Goal: Information Seeking & Learning: Learn about a topic

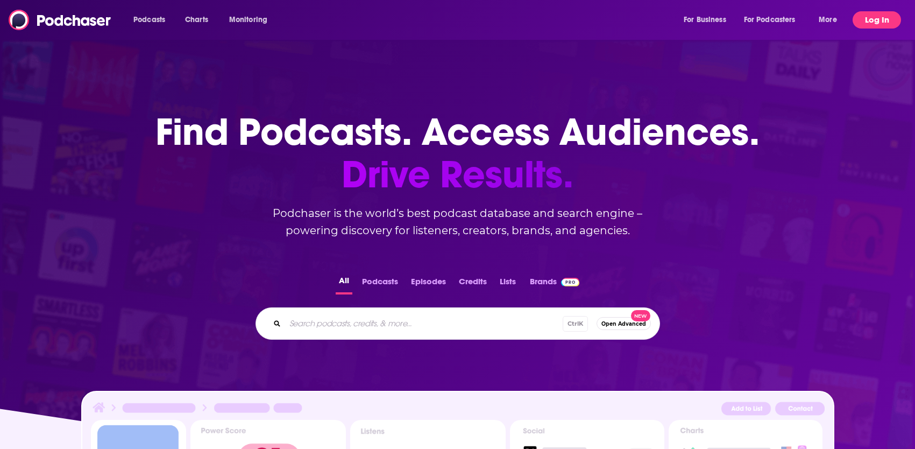
click at [866, 23] on button "Log In" at bounding box center [877, 19] width 48 height 17
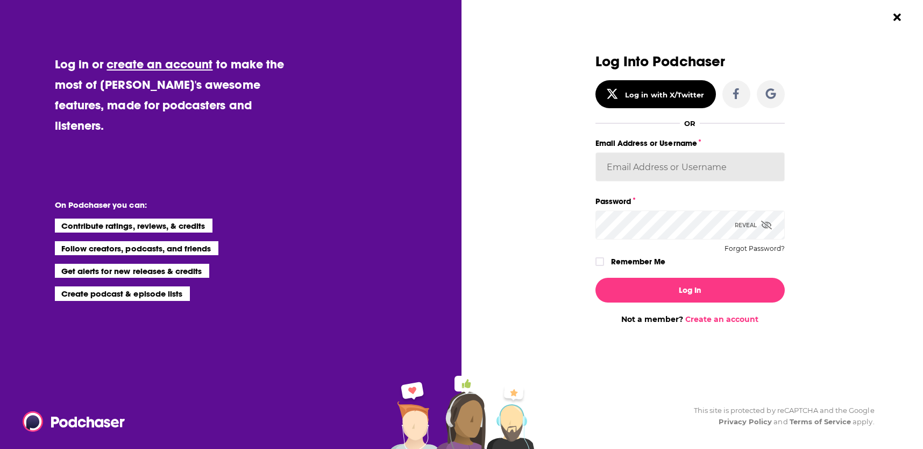
type input "[PERSON_NAME][EMAIL_ADDRESS][DOMAIN_NAME]"
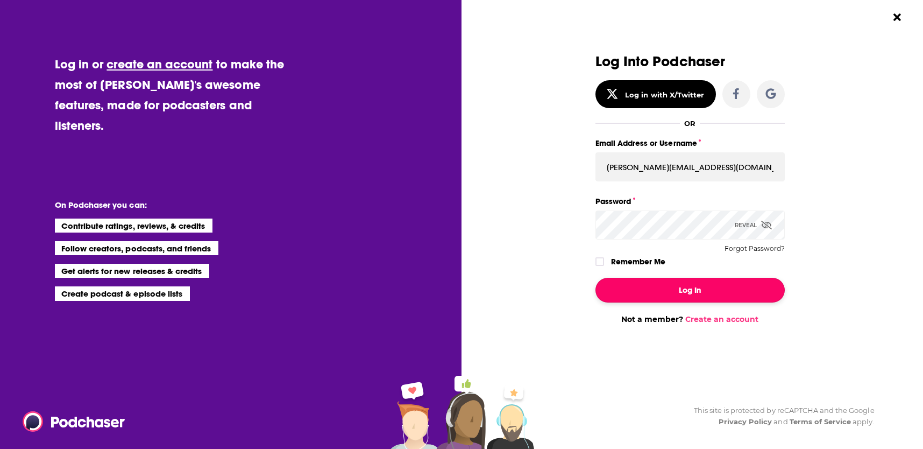
click at [692, 281] on button "Log In" at bounding box center [690, 290] width 189 height 25
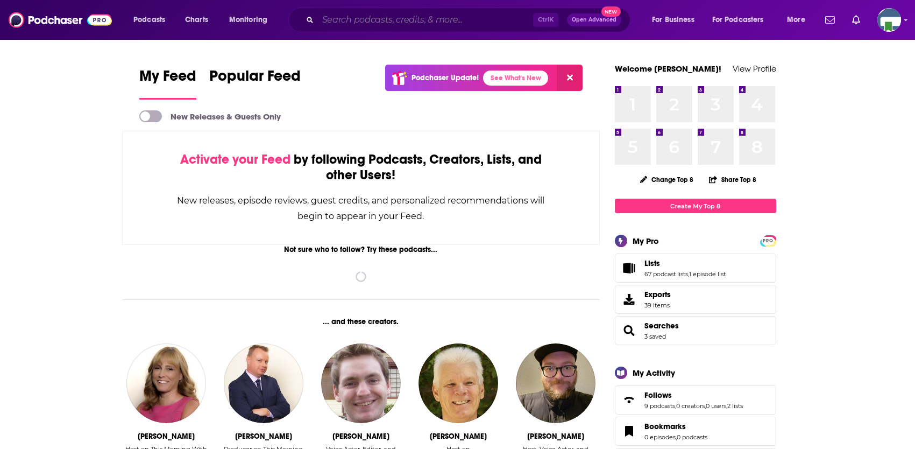
click at [389, 23] on input "Search podcasts, credits, & more..." at bounding box center [425, 19] width 215 height 17
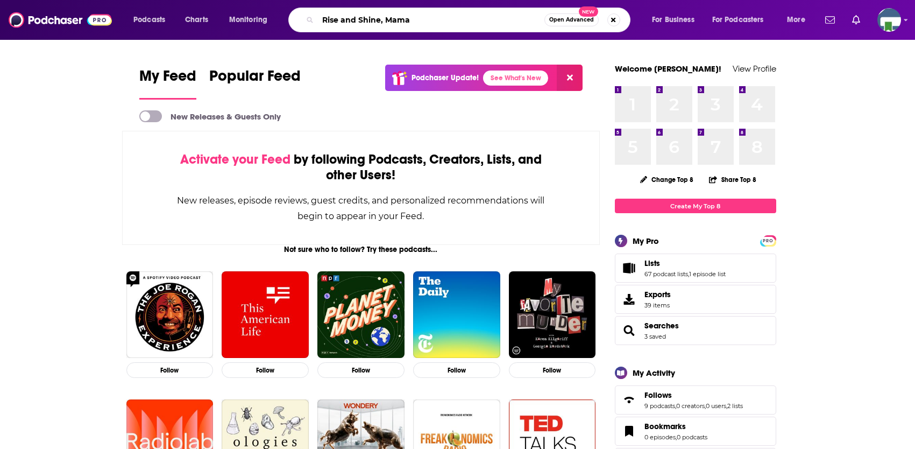
type input "Rise and Shine, Mama"
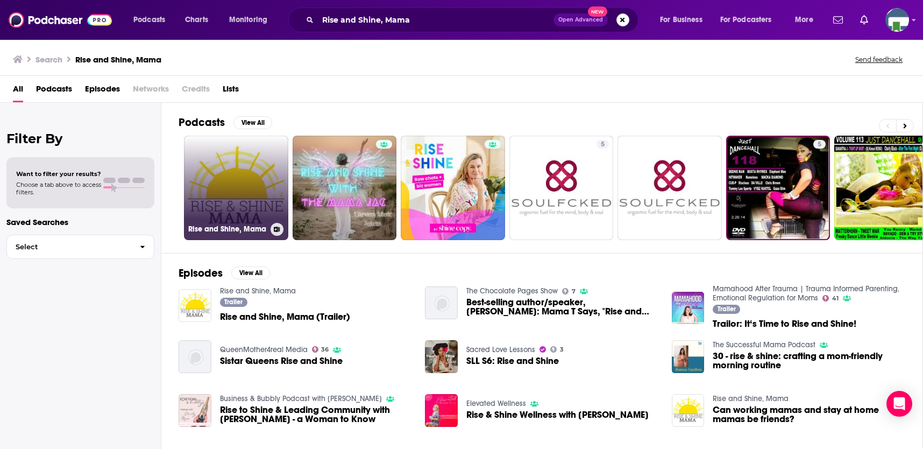
click at [229, 197] on link "Rise and Shine, Mama" at bounding box center [236, 188] width 104 height 104
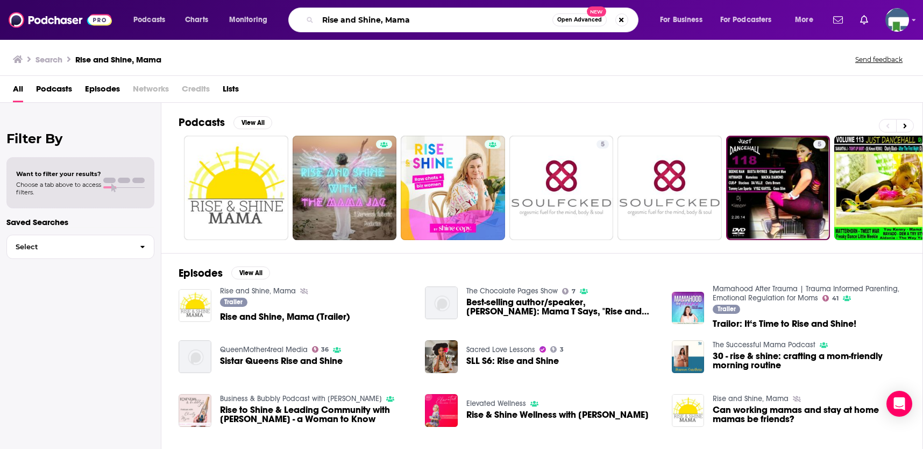
drag, startPoint x: 434, startPoint y: 23, endPoint x: 310, endPoint y: 24, distance: 123.7
click at [310, 24] on div "Rise and Shine, Mama Open Advanced New" at bounding box center [463, 20] width 350 height 25
type input "The [DEMOGRAPHIC_DATA] Parenting Podcast"
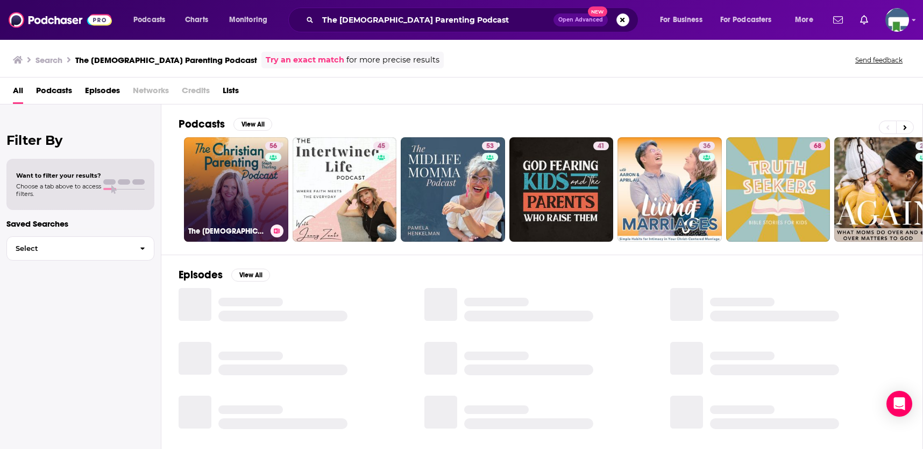
click at [236, 176] on link "56 The [DEMOGRAPHIC_DATA] Parenting Podcast - Motherhood, Teaching kids about […" at bounding box center [236, 189] width 104 height 104
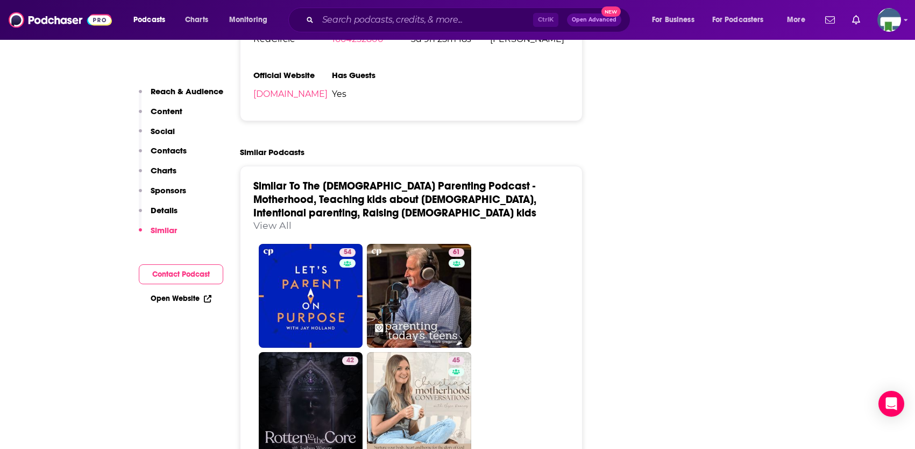
scroll to position [1775, 0]
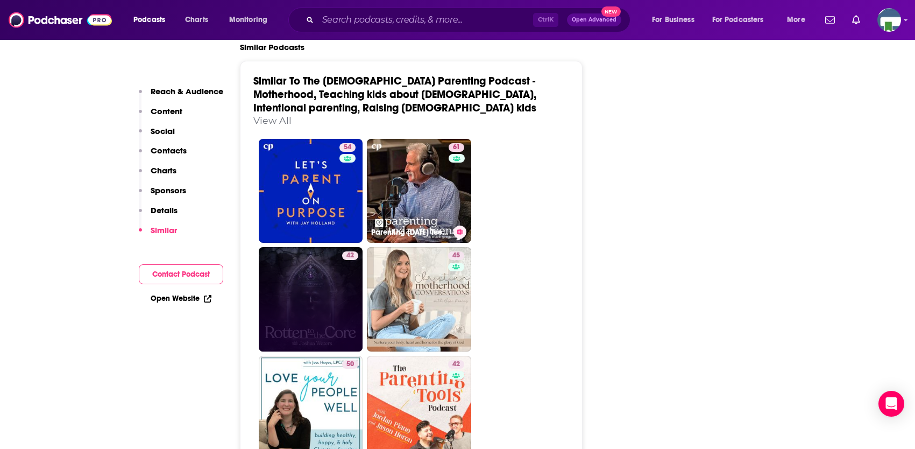
scroll to position [1883, 0]
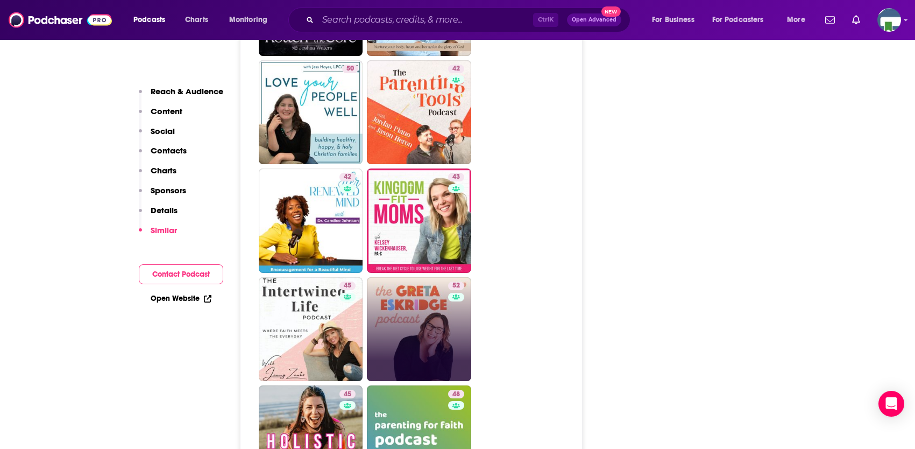
scroll to position [2152, 0]
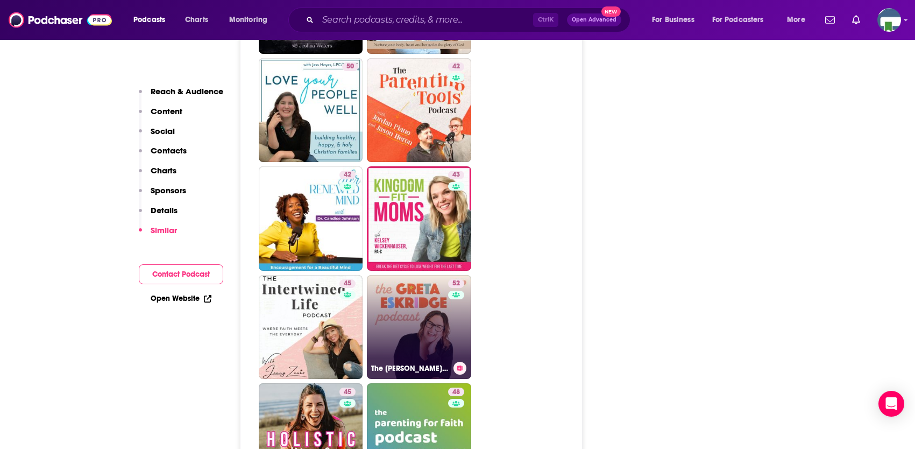
click at [437, 275] on link "52 The [PERSON_NAME] Podcast" at bounding box center [419, 327] width 104 height 104
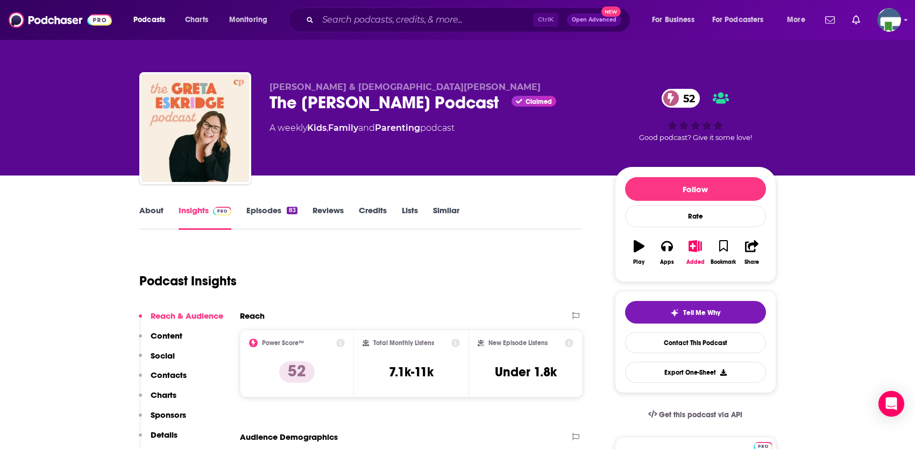
type input "[URL][DOMAIN_NAME]"
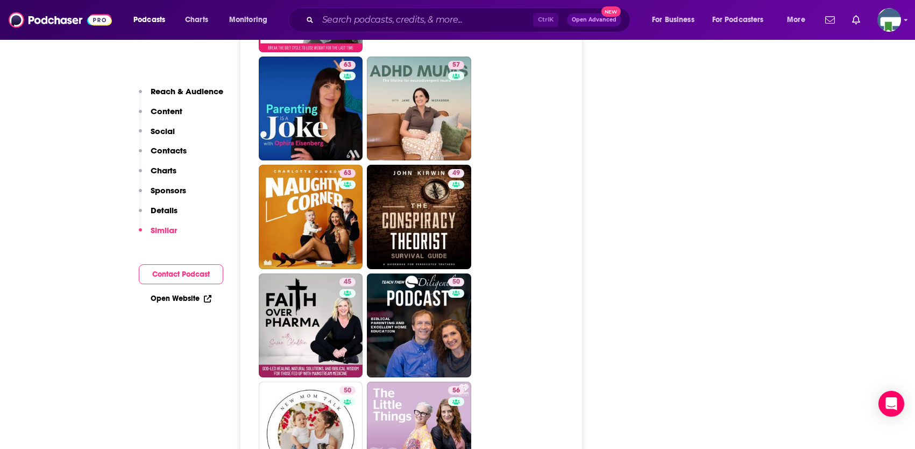
scroll to position [2152, 0]
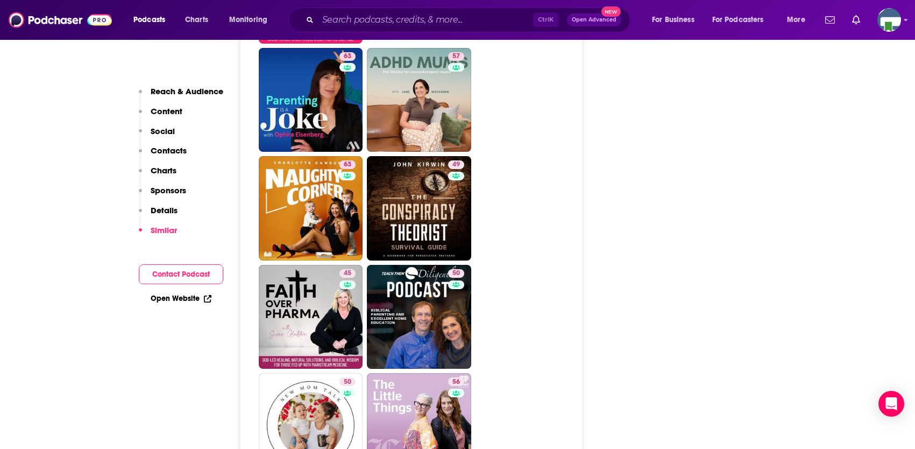
drag, startPoint x: 59, startPoint y: 181, endPoint x: 57, endPoint y: 153, distance: 28.0
